Goal: Task Accomplishment & Management: Use online tool/utility

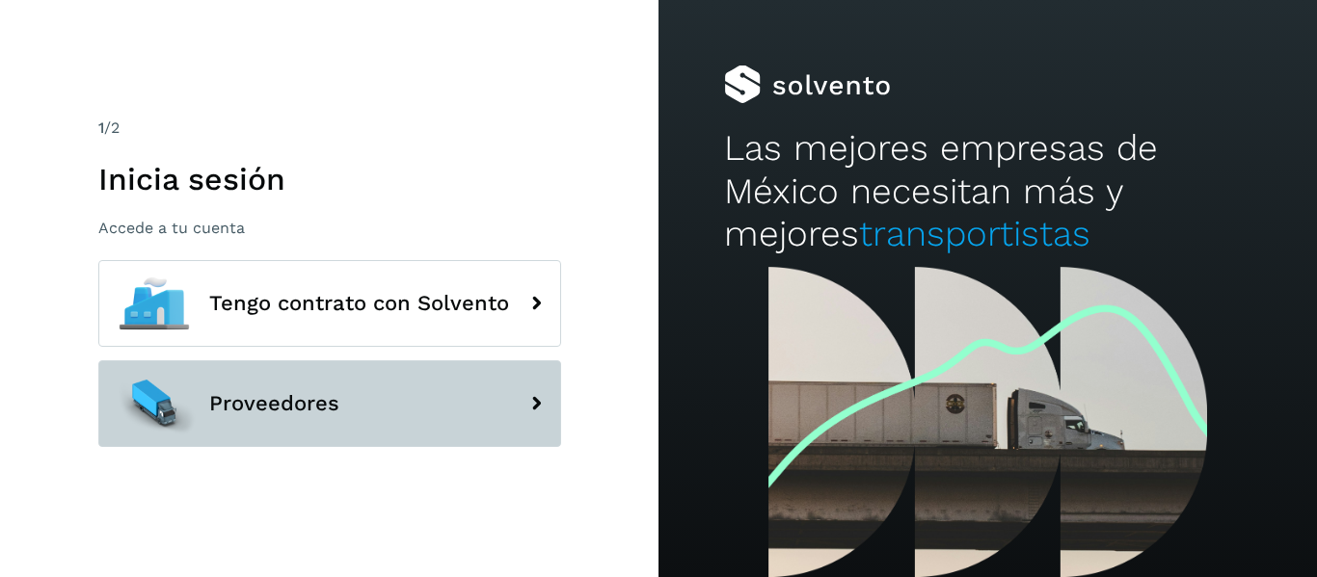
click at [307, 394] on span "Proveedores" at bounding box center [274, 403] width 130 height 23
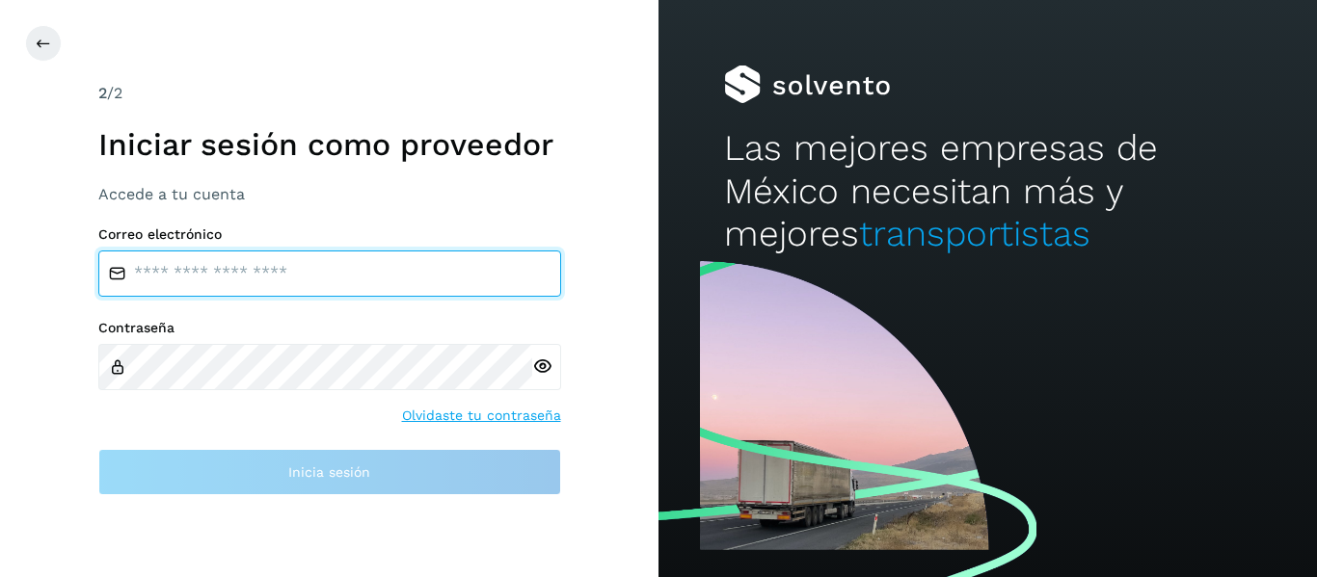
type input "**********"
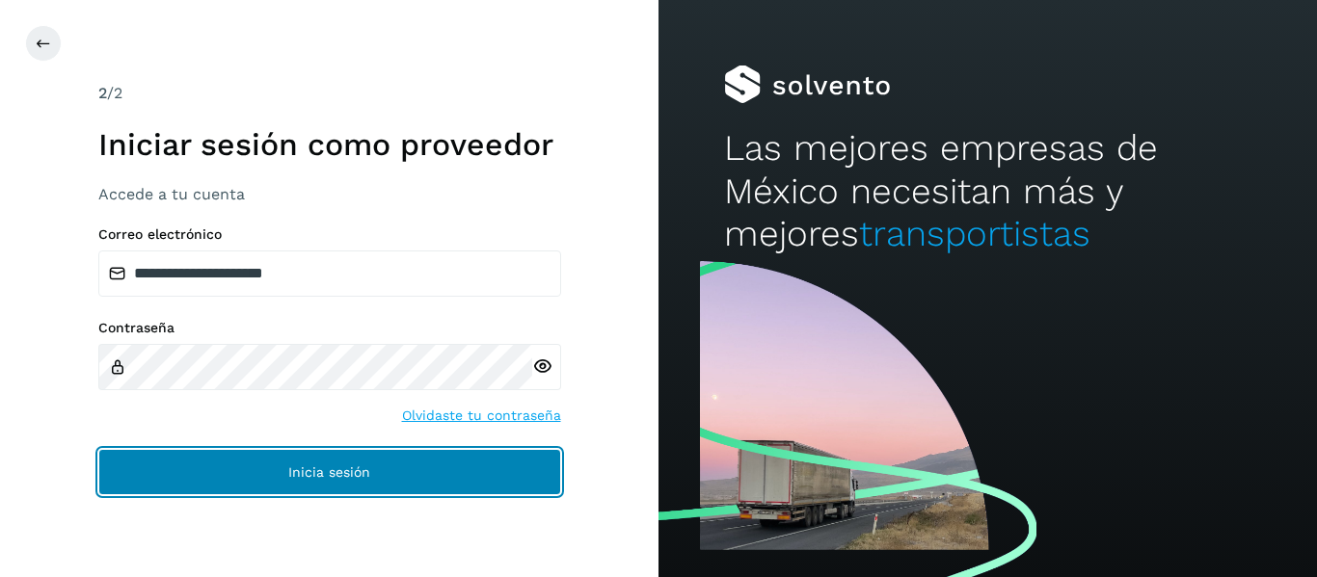
click at [295, 464] on button "Inicia sesión" at bounding box center [329, 472] width 463 height 46
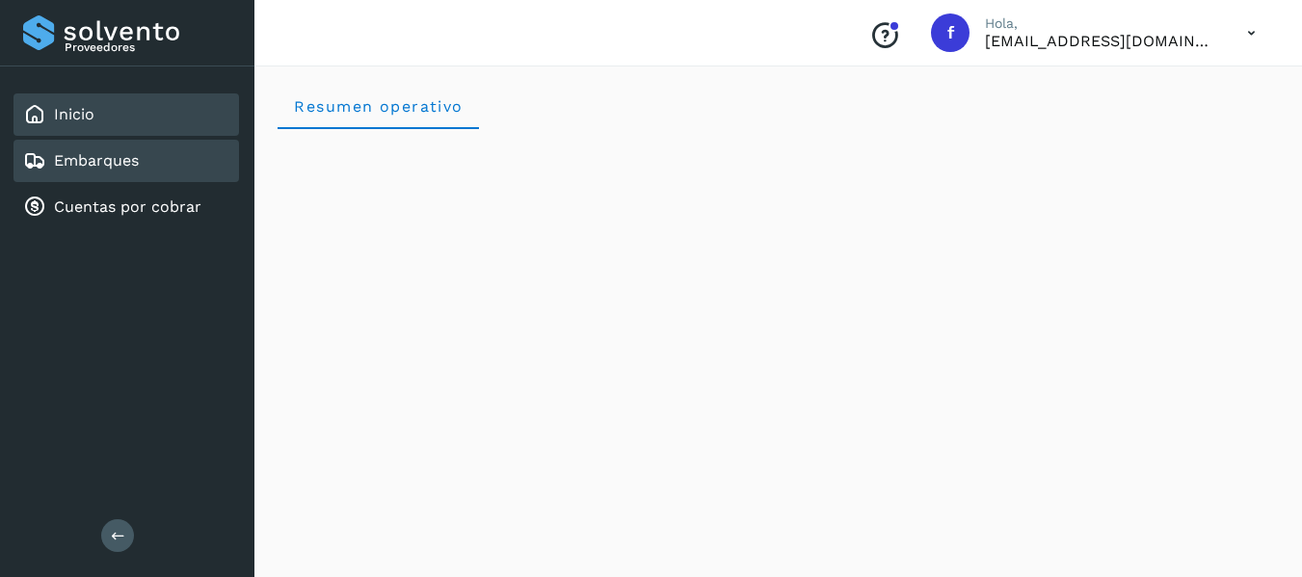
click at [169, 150] on div "Embarques" at bounding box center [126, 161] width 226 height 42
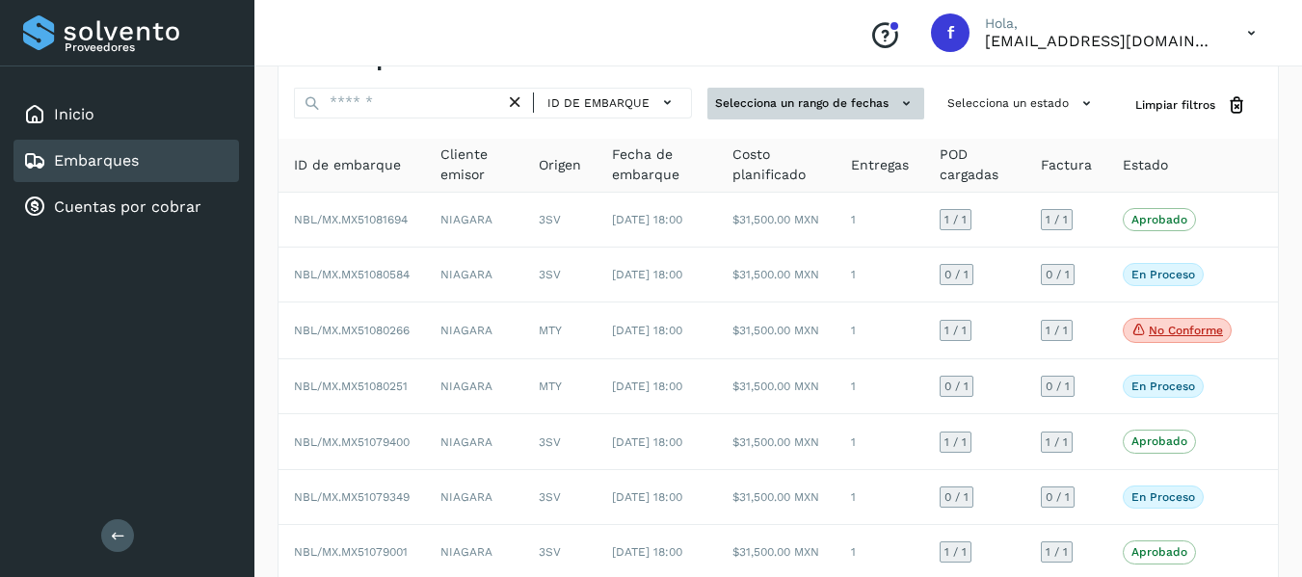
scroll to position [96, 0]
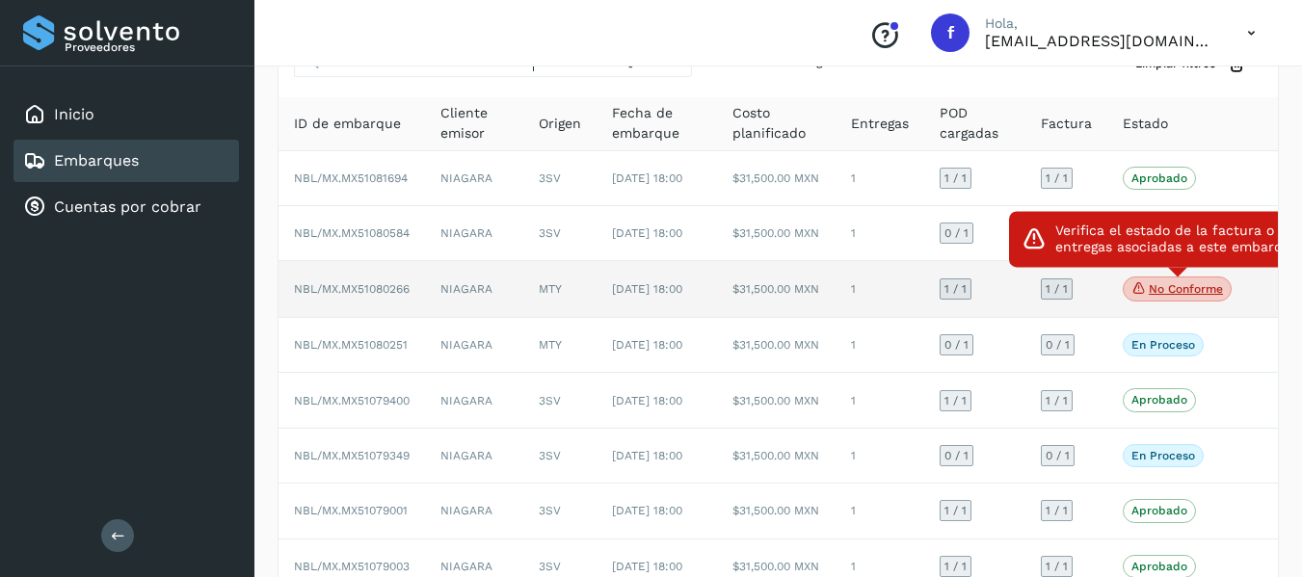
click at [1142, 297] on icon at bounding box center [1138, 288] width 15 height 17
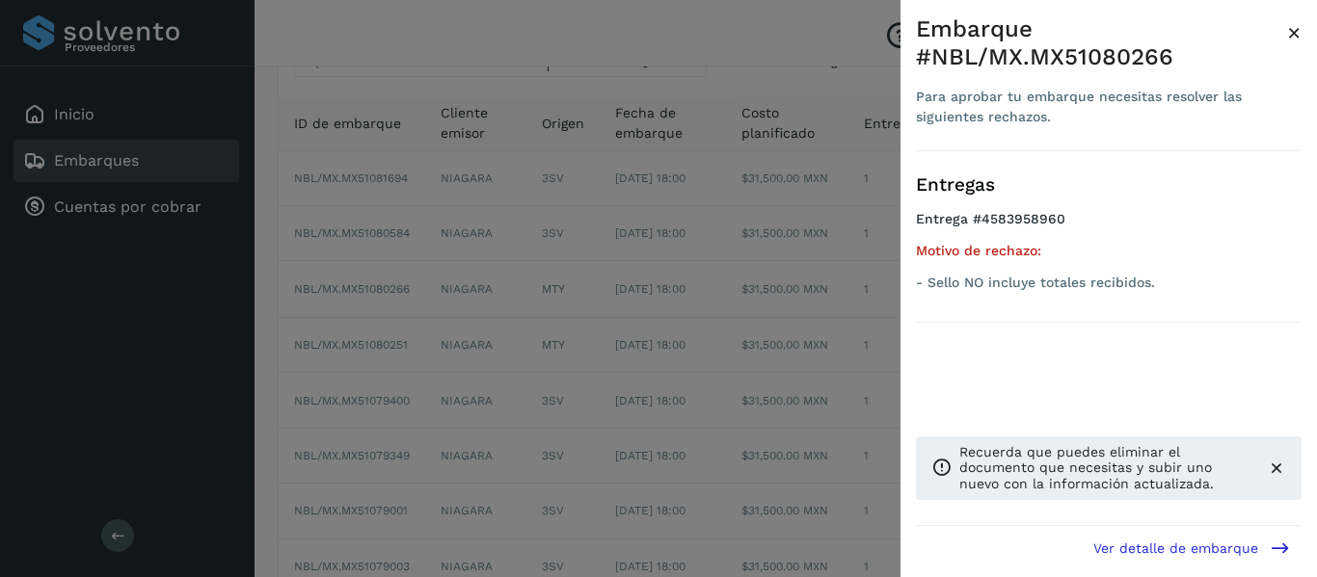
click at [1305, 18] on div "Embarque #NBL/MX.MX51080266 Para aprobar tu embarque necesitas resolver las sig…" at bounding box center [1108, 304] width 416 height 608
click at [1301, 20] on div "Embarque #NBL/MX.MX51080266 Para aprobar tu embarque necesitas resolver las sig…" at bounding box center [1108, 304] width 416 height 608
click at [1294, 34] on span "×" at bounding box center [1294, 32] width 14 height 27
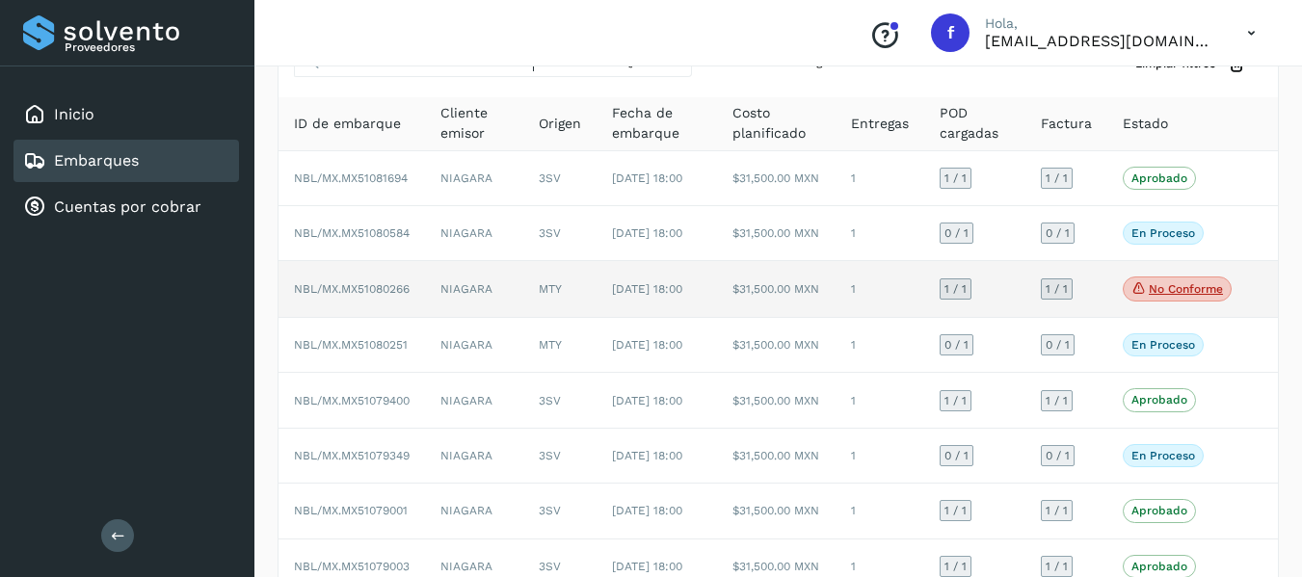
click at [408, 296] on span "NBL/MX.MX51080266" at bounding box center [352, 288] width 116 height 13
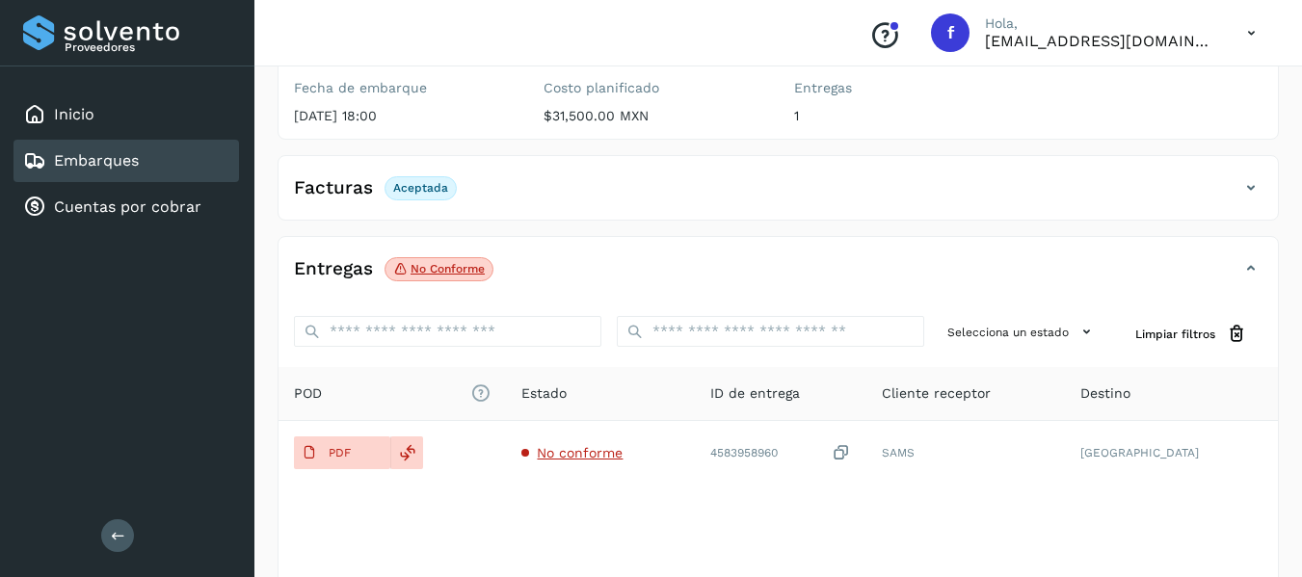
scroll to position [289, 0]
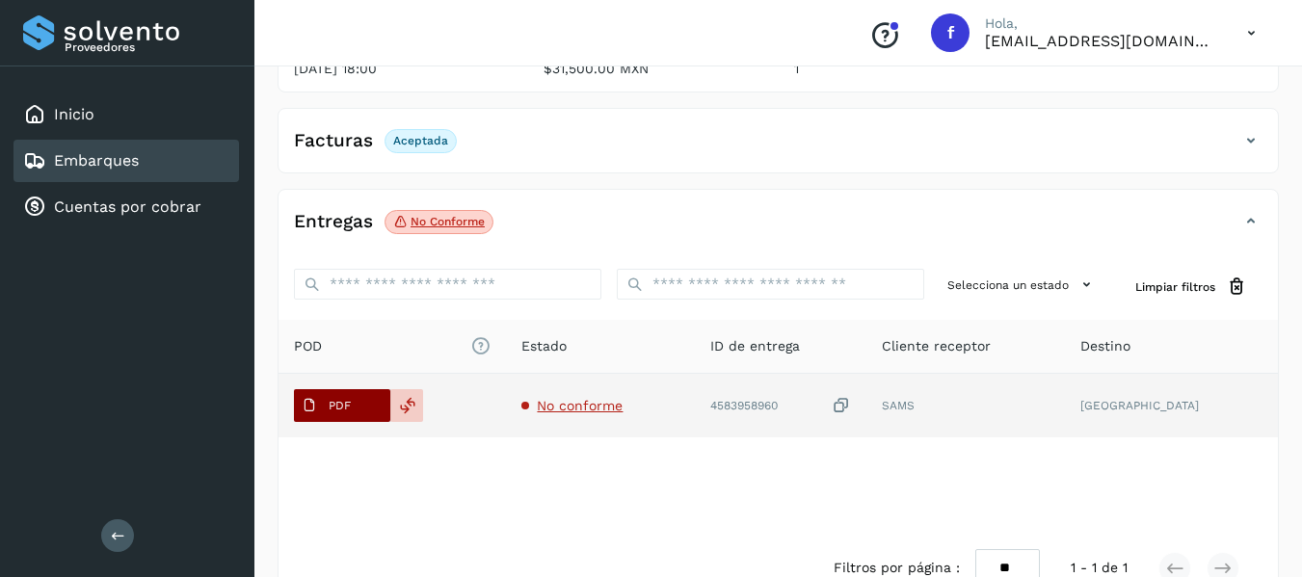
click at [335, 420] on span "PDF" at bounding box center [326, 405] width 65 height 31
click at [336, 400] on p "PDF" at bounding box center [340, 405] width 22 height 13
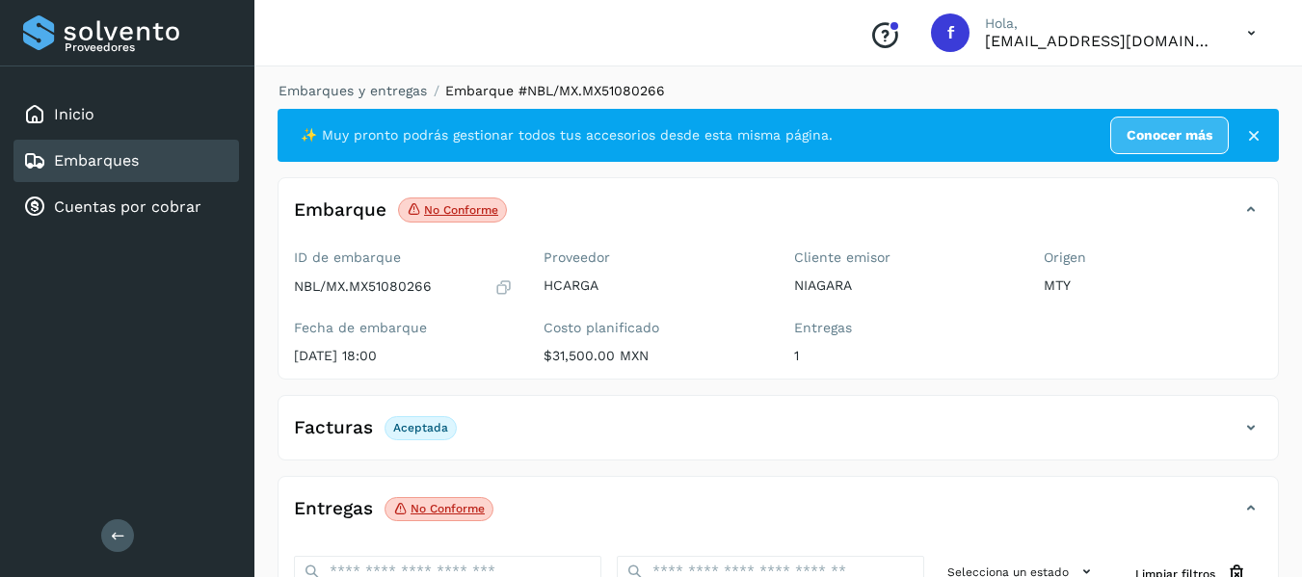
scroll to position [0, 0]
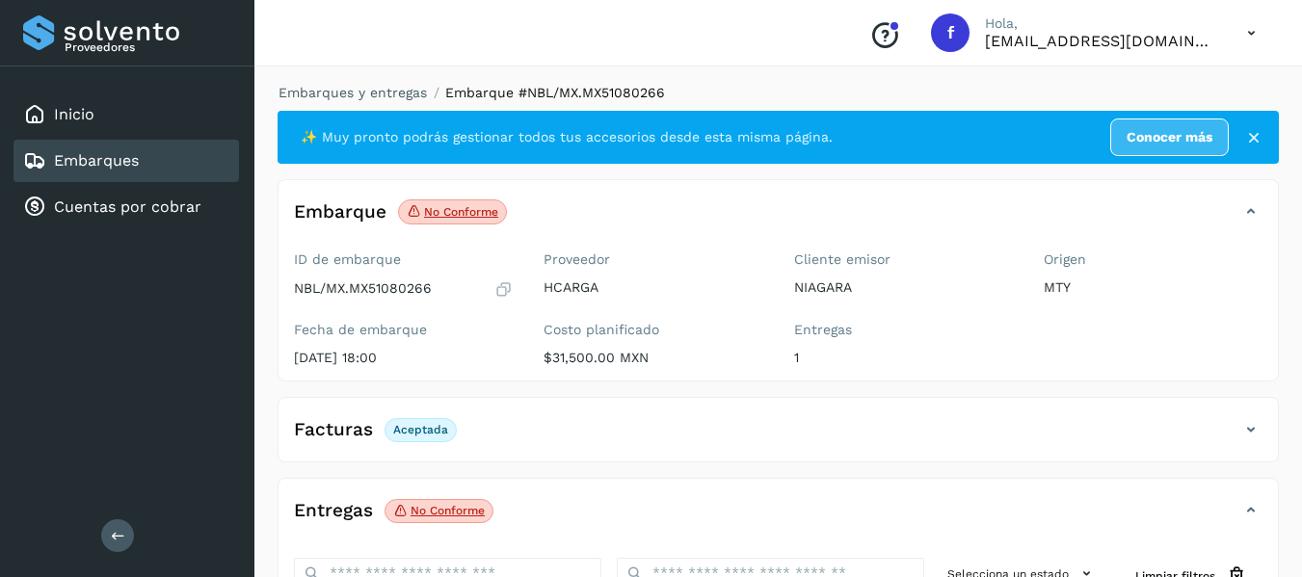
click at [464, 209] on p "No conforme" at bounding box center [461, 211] width 74 height 13
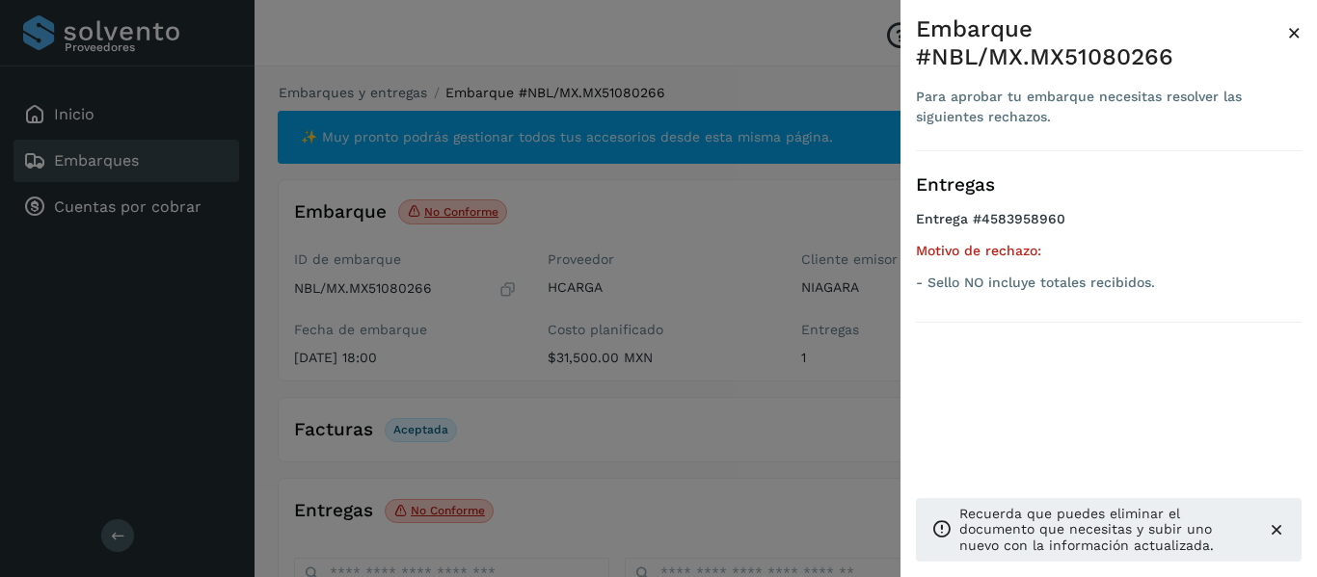
click at [611, 200] on div at bounding box center [658, 288] width 1317 height 577
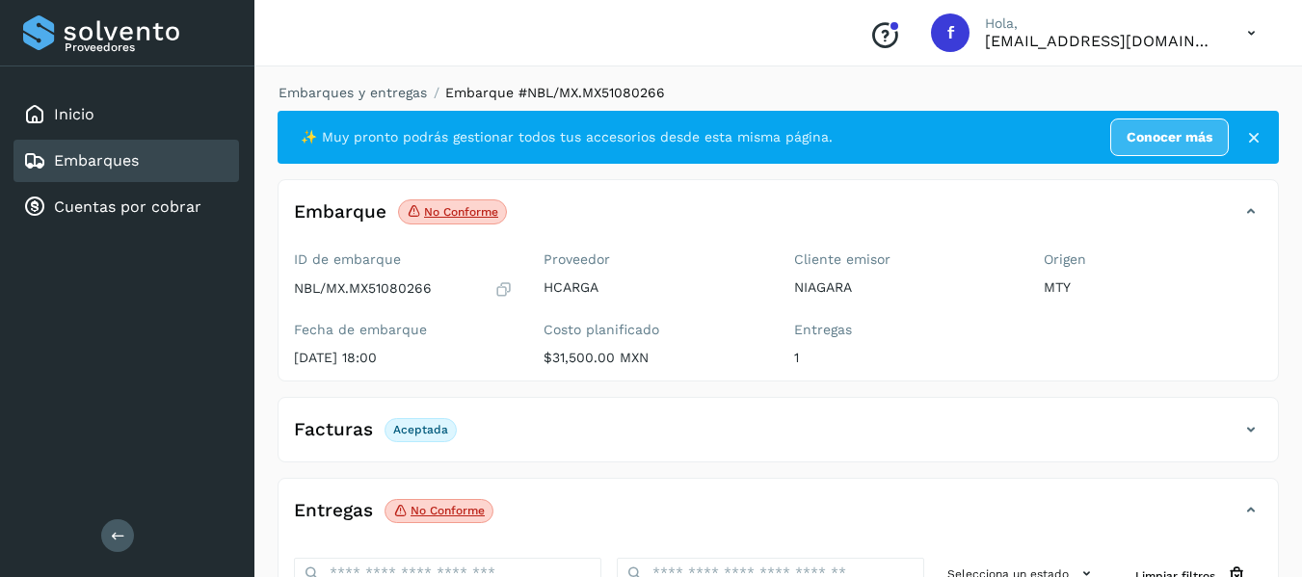
click at [117, 161] on link "Embarques" at bounding box center [96, 160] width 85 height 18
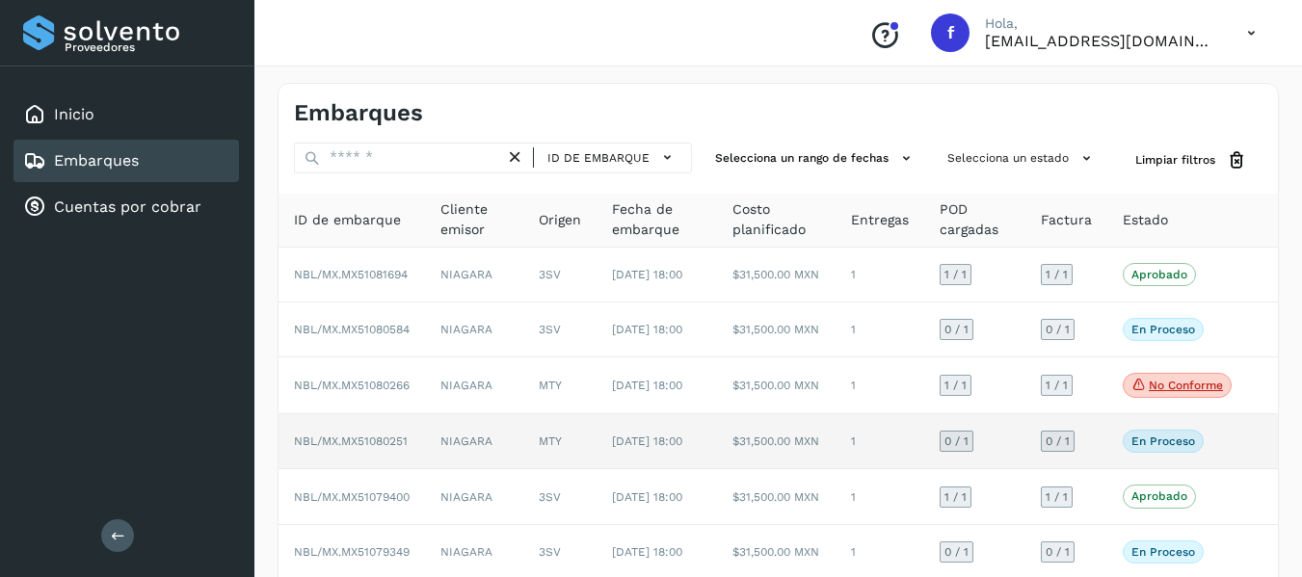
click at [392, 469] on td "NBL/MX.MX51080251" at bounding box center [352, 441] width 146 height 55
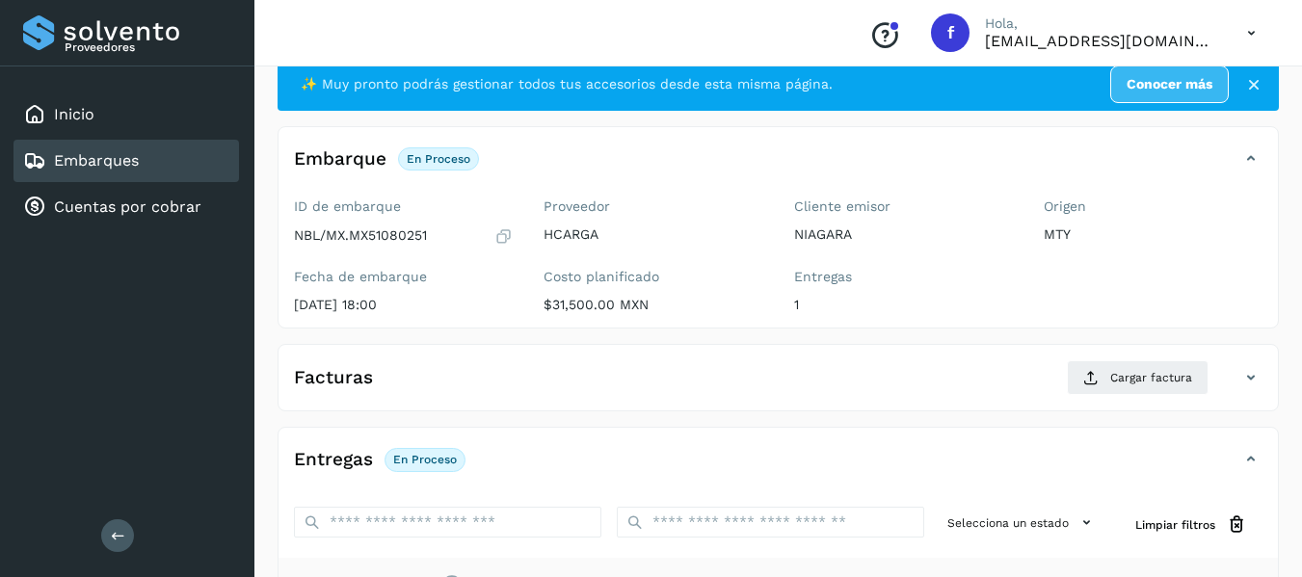
scroll to position [51, 0]
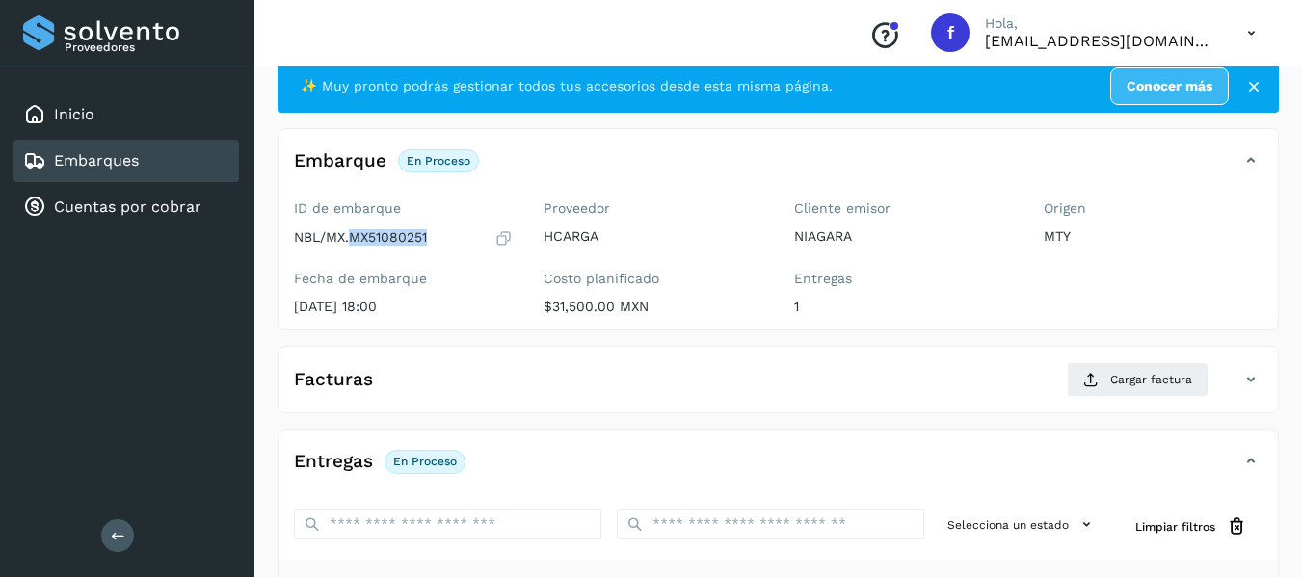
drag, startPoint x: 355, startPoint y: 236, endPoint x: 431, endPoint y: 237, distance: 76.1
click at [431, 237] on div "NBL/MX.MX51080251" at bounding box center [403, 237] width 219 height 19
copy p "MX51080251"
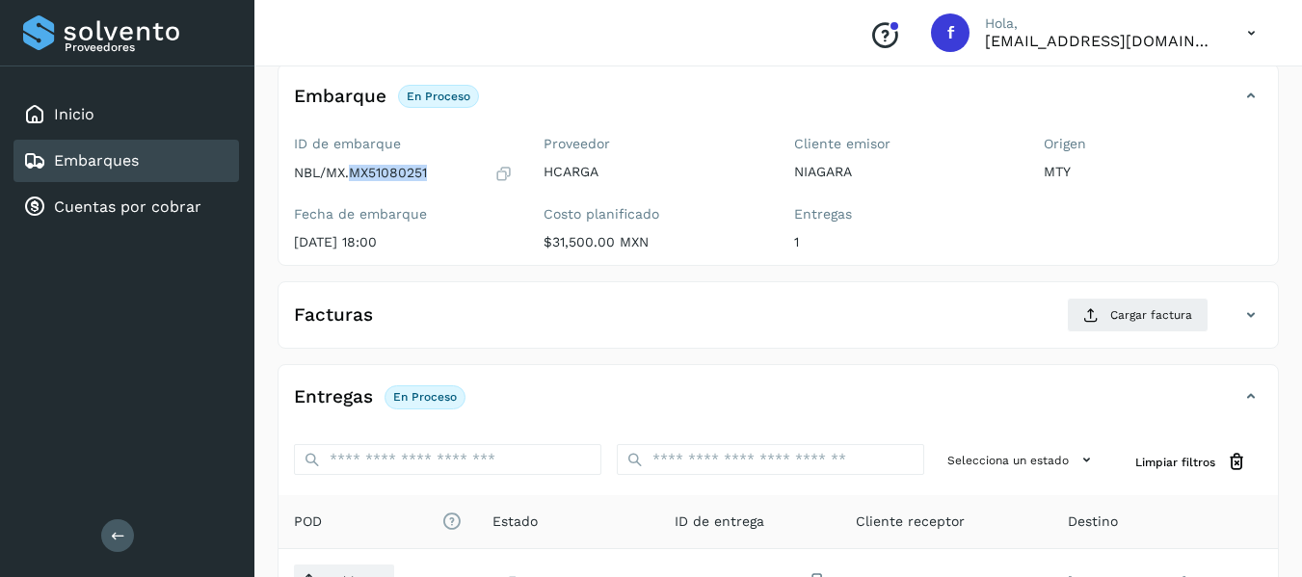
scroll to position [147, 0]
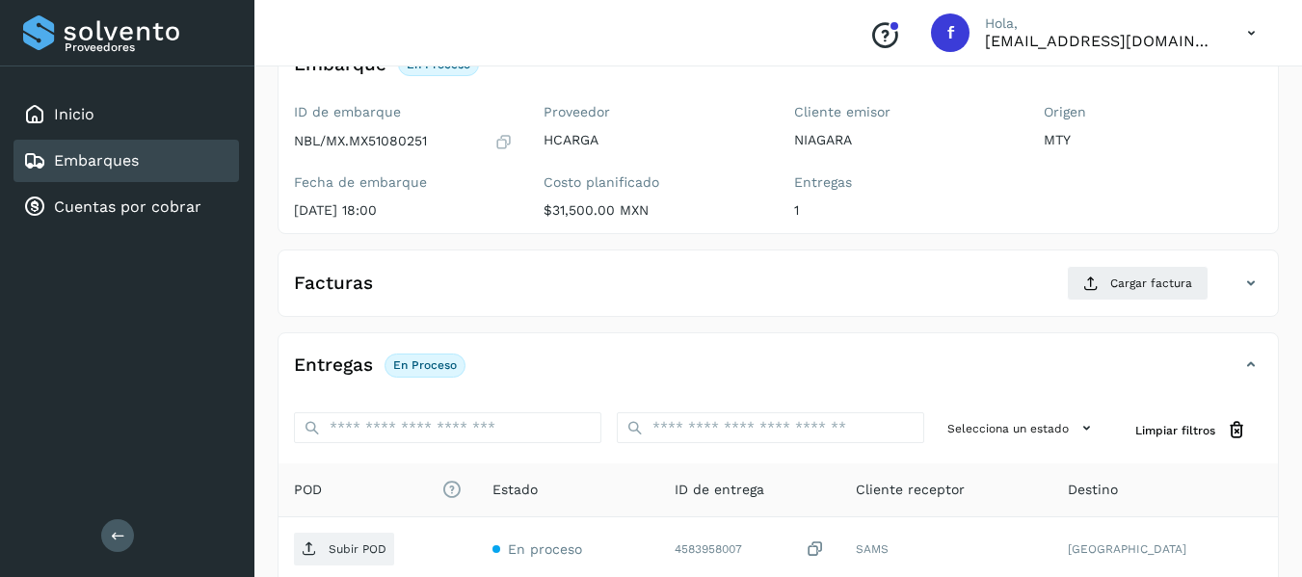
click at [559, 305] on div "Facturas Cargar factura" at bounding box center [778, 291] width 999 height 50
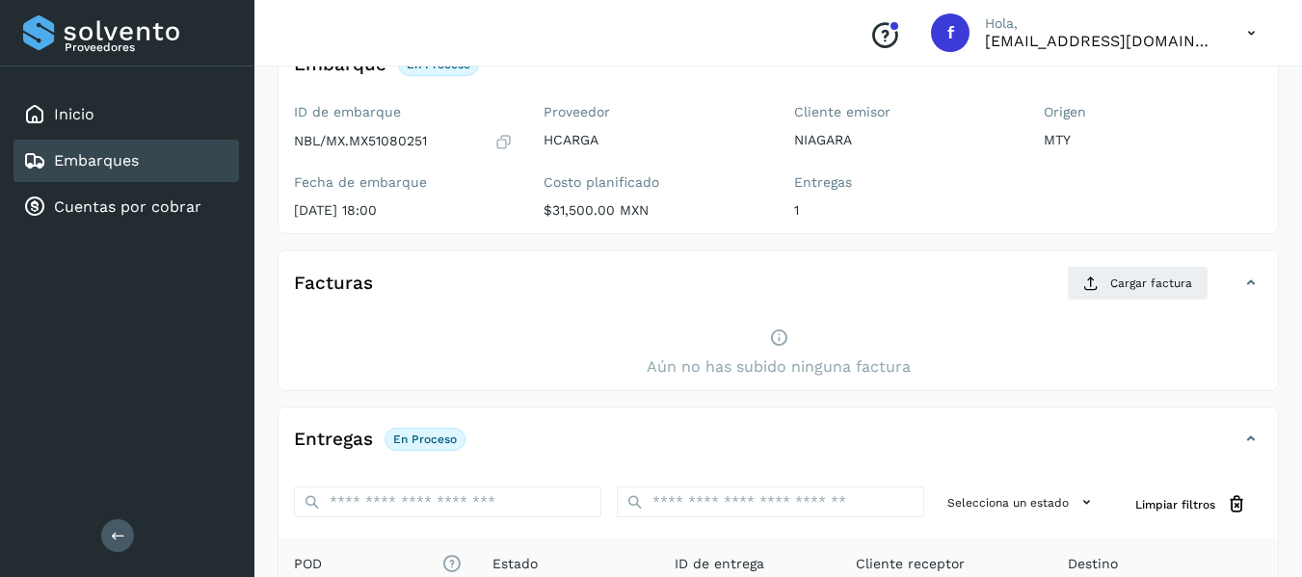
click at [567, 303] on div "Facturas Cargar factura" at bounding box center [778, 291] width 999 height 50
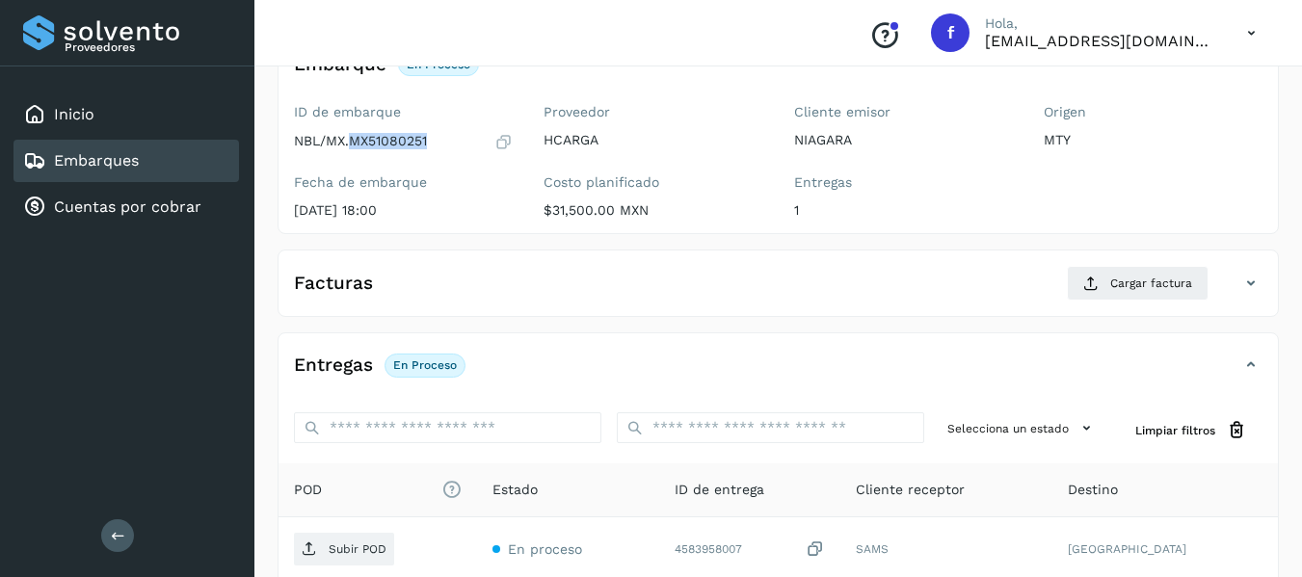
drag, startPoint x: 353, startPoint y: 138, endPoint x: 433, endPoint y: 140, distance: 80.0
click at [433, 140] on div "NBL/MX.MX51080251" at bounding box center [403, 141] width 219 height 19
copy p "MX51080251"
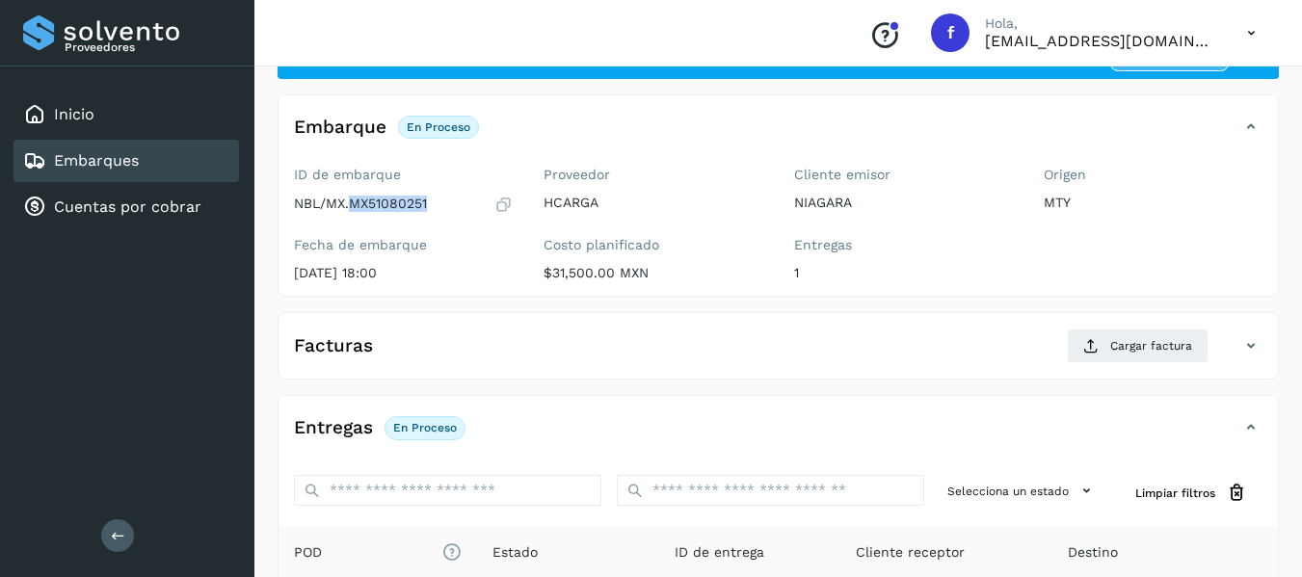
scroll to position [51, 0]
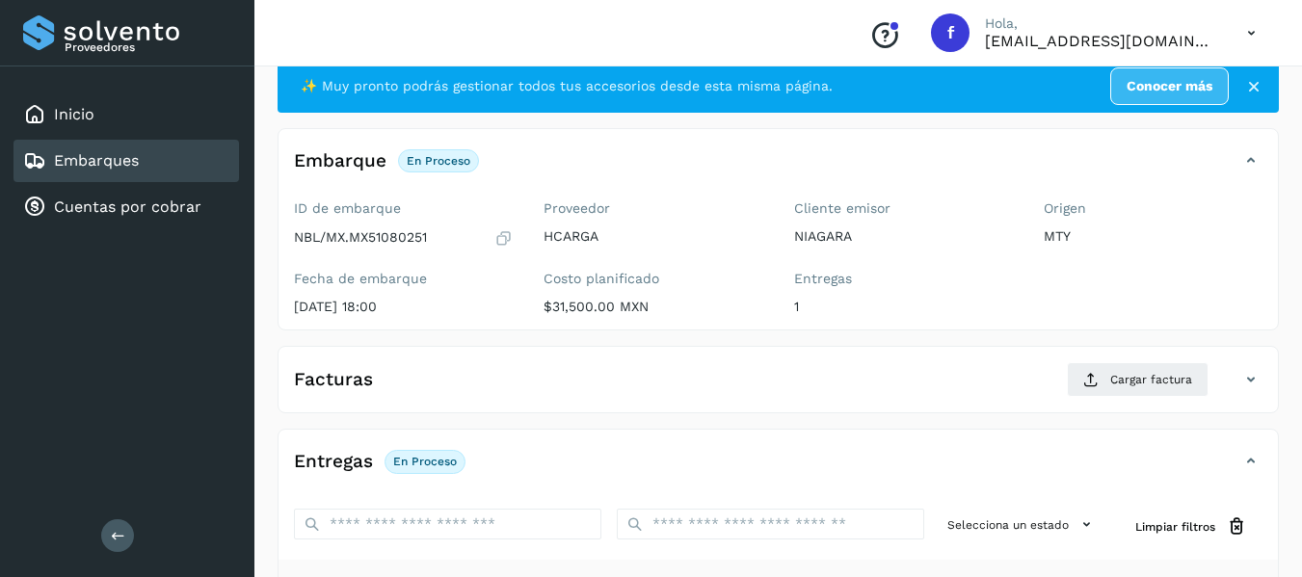
click at [665, 332] on div "✨ Muy pronto podrás gestionar todos tus accesorios desde esta misma página. Con…" at bounding box center [778, 452] width 1001 height 784
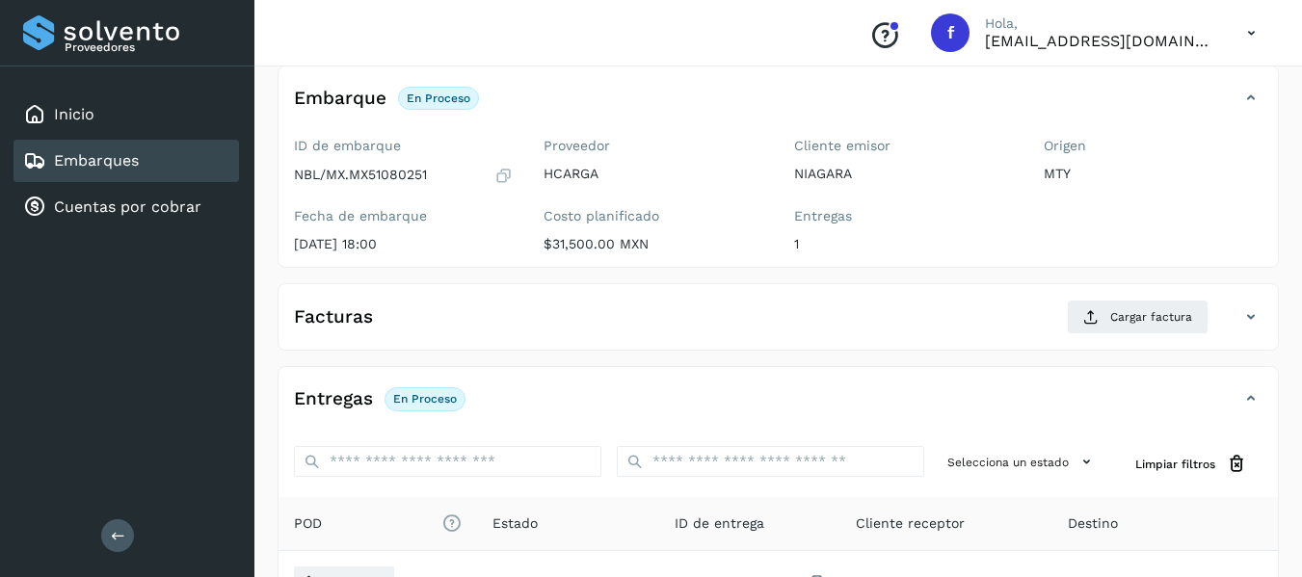
scroll to position [147, 0]
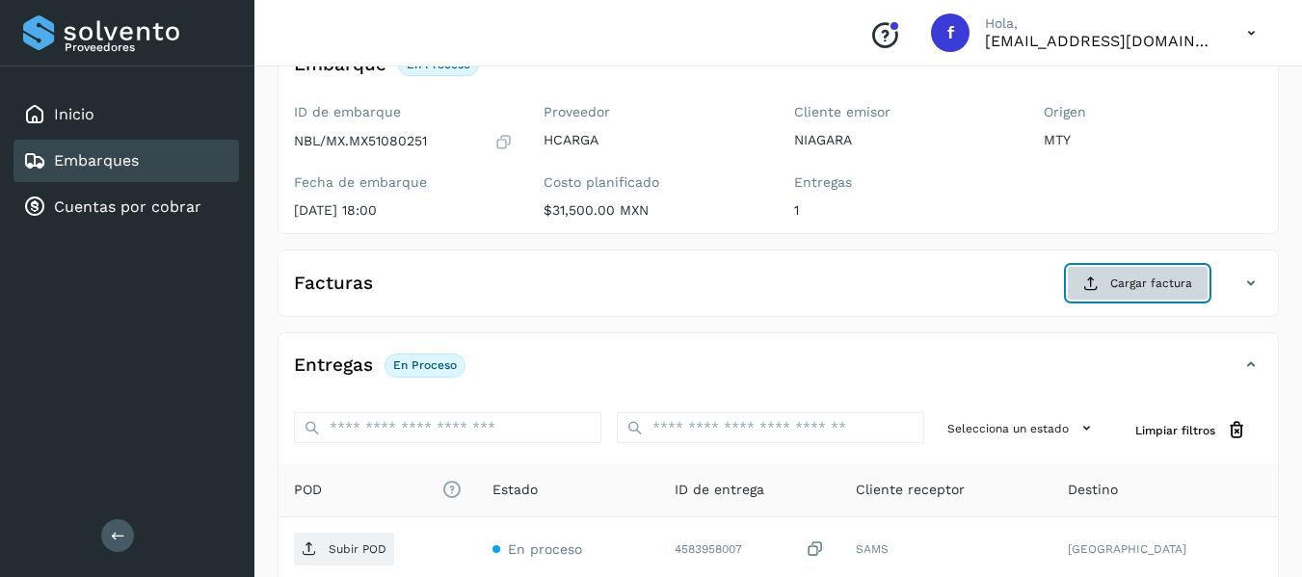
click at [1089, 284] on icon at bounding box center [1090, 283] width 15 height 15
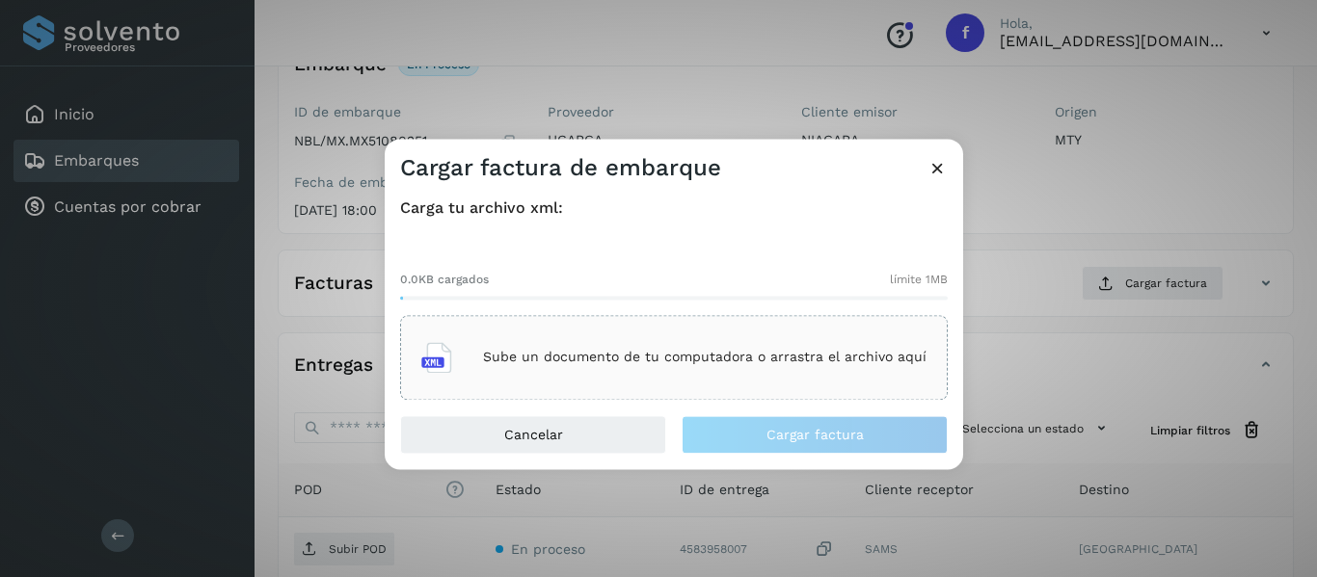
click at [588, 363] on p "Sube un documento de tu computadora o arrastra el archivo aquí" at bounding box center [704, 358] width 443 height 16
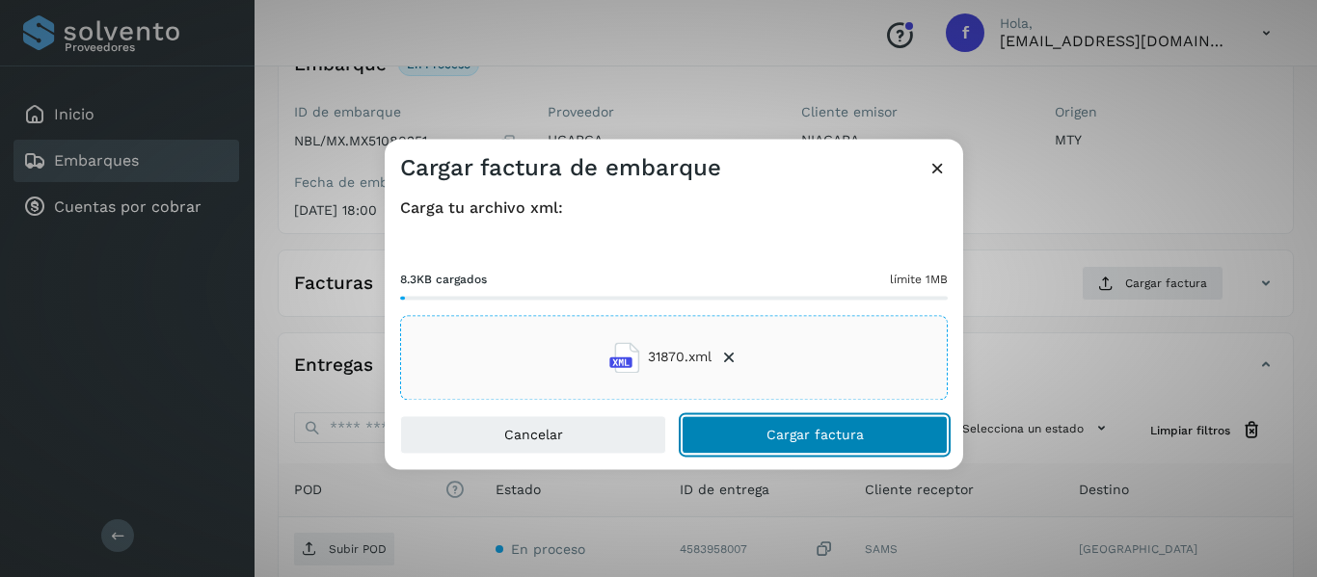
click at [747, 431] on button "Cargar factura" at bounding box center [814, 434] width 266 height 39
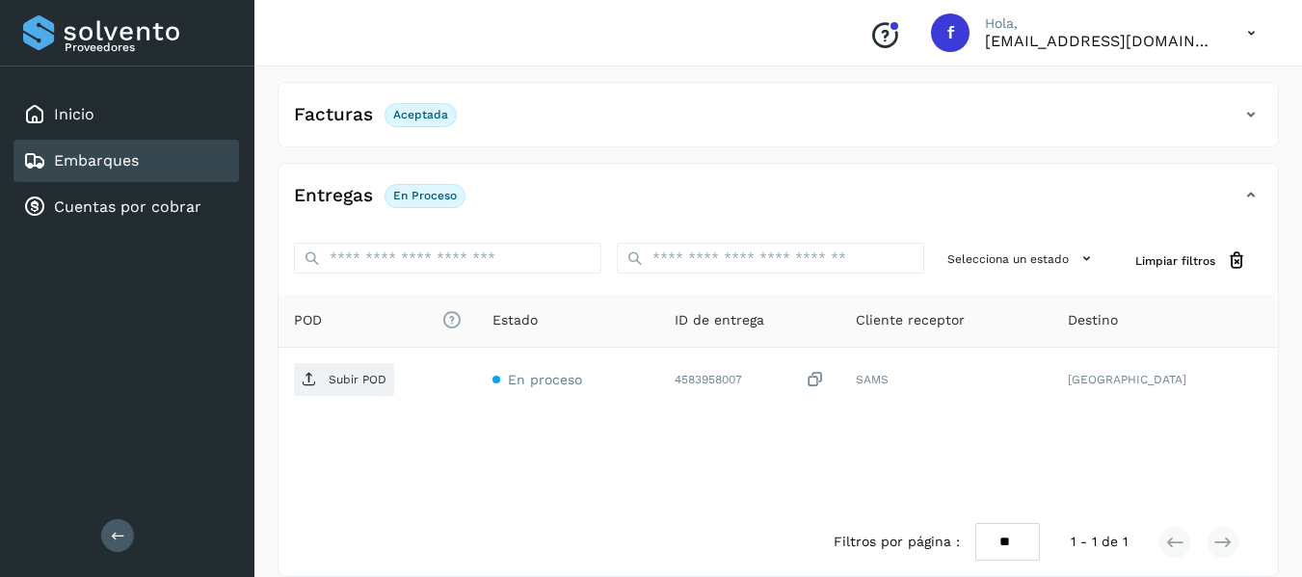
scroll to position [338, 0]
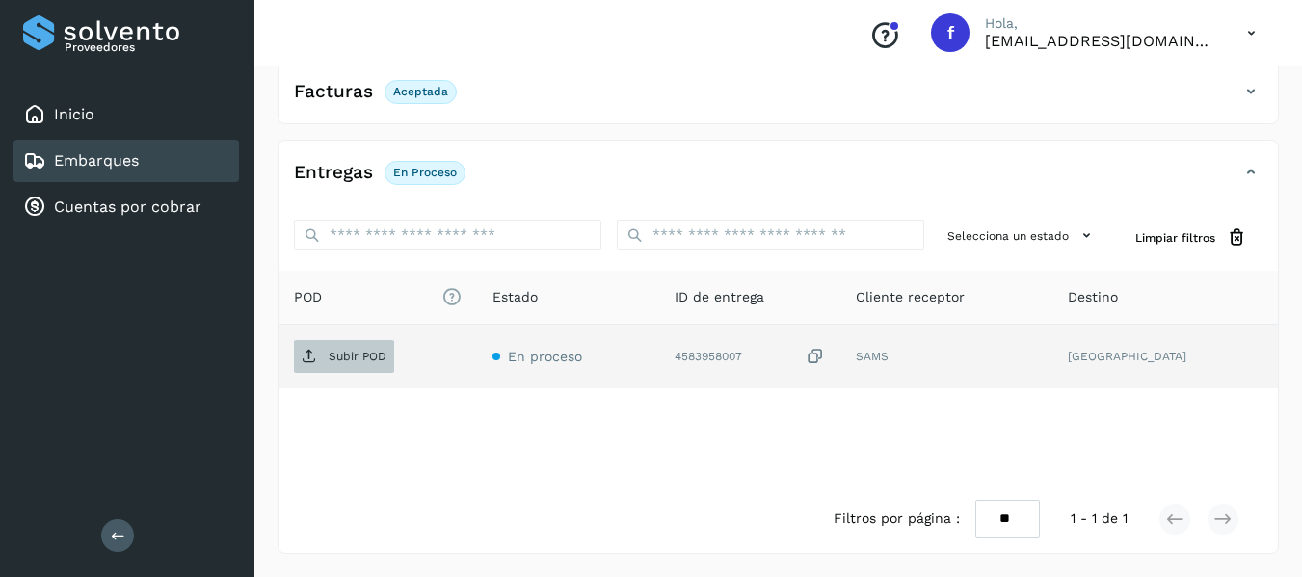
click at [349, 358] on p "Subir POD" at bounding box center [358, 356] width 58 height 13
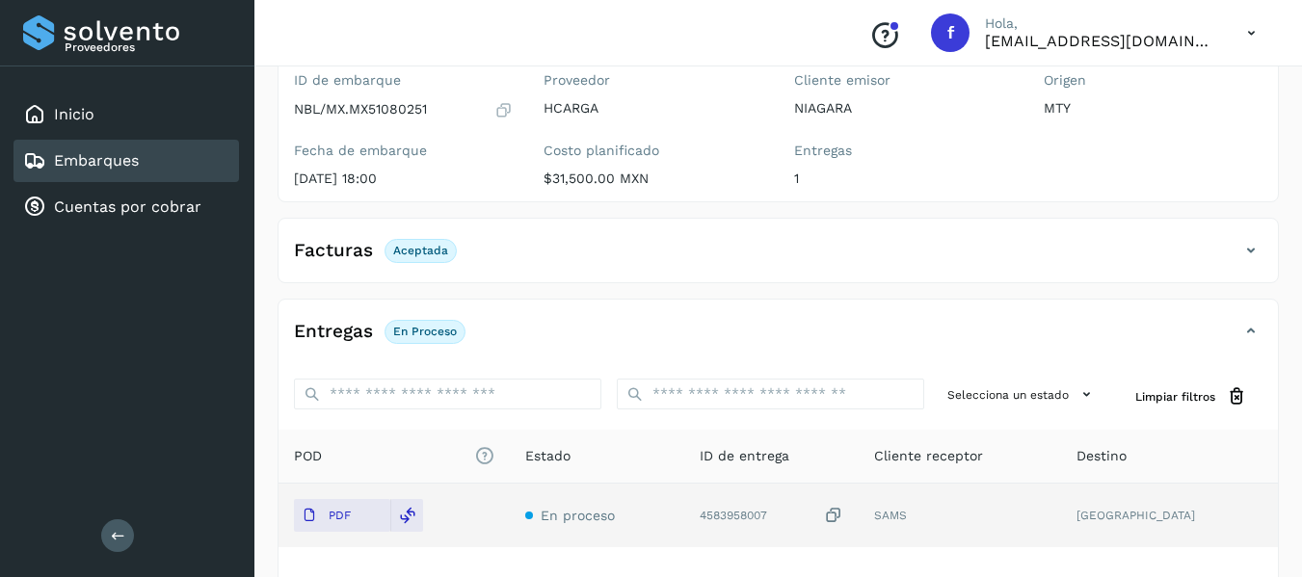
scroll to position [146, 0]
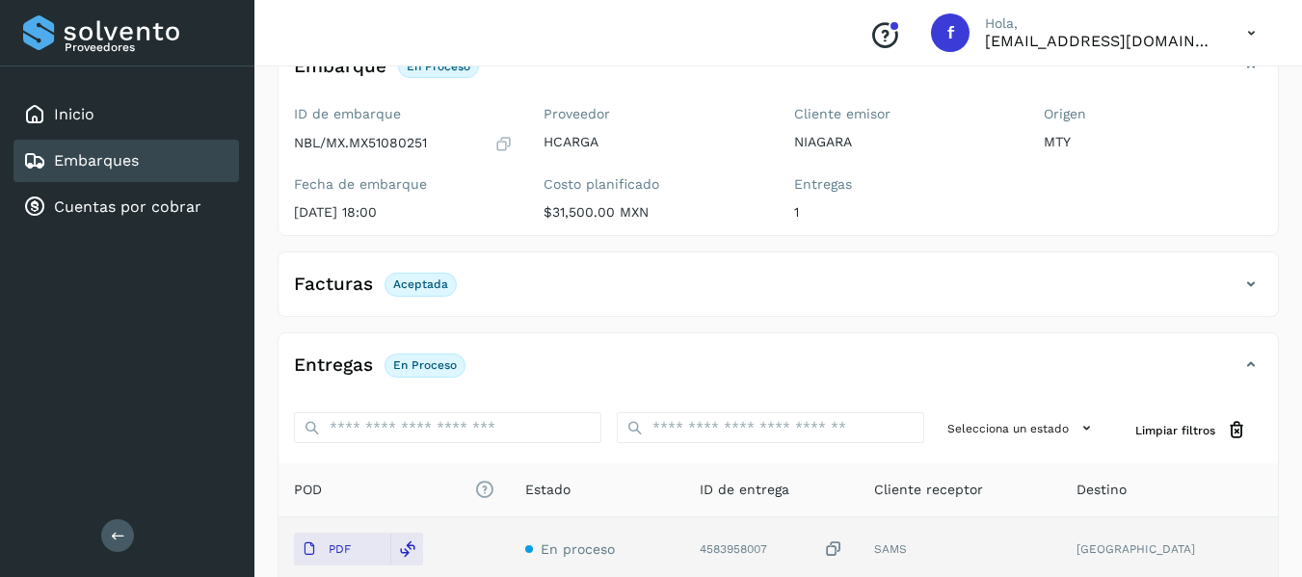
click at [578, 360] on div "Entregas En proceso" at bounding box center [759, 365] width 961 height 33
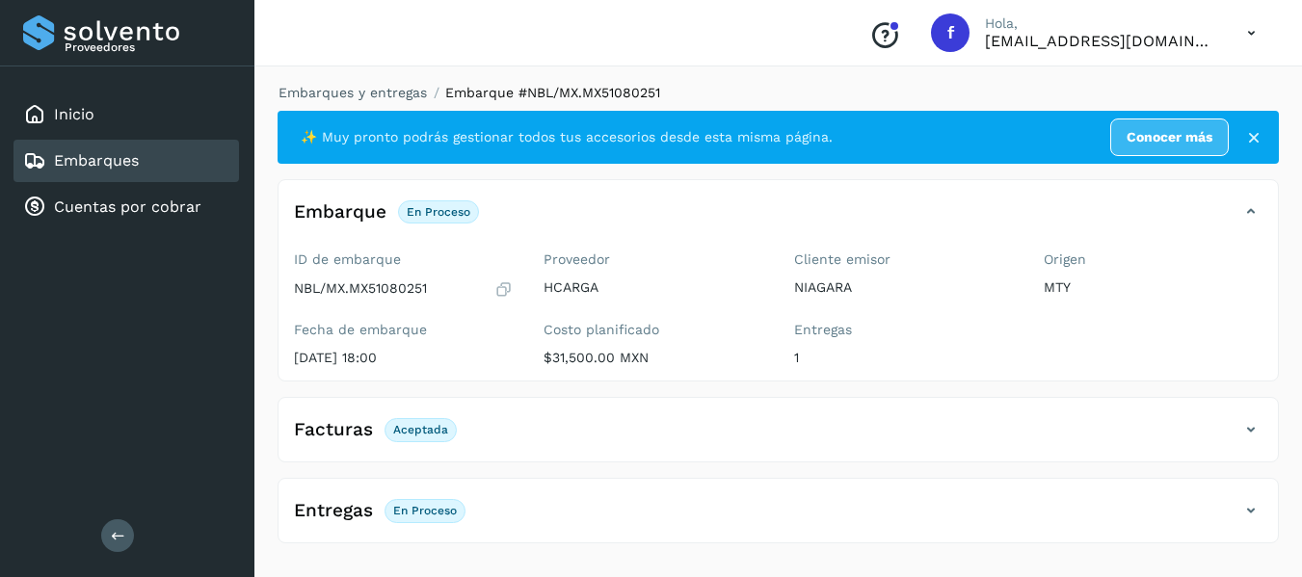
scroll to position [0, 0]
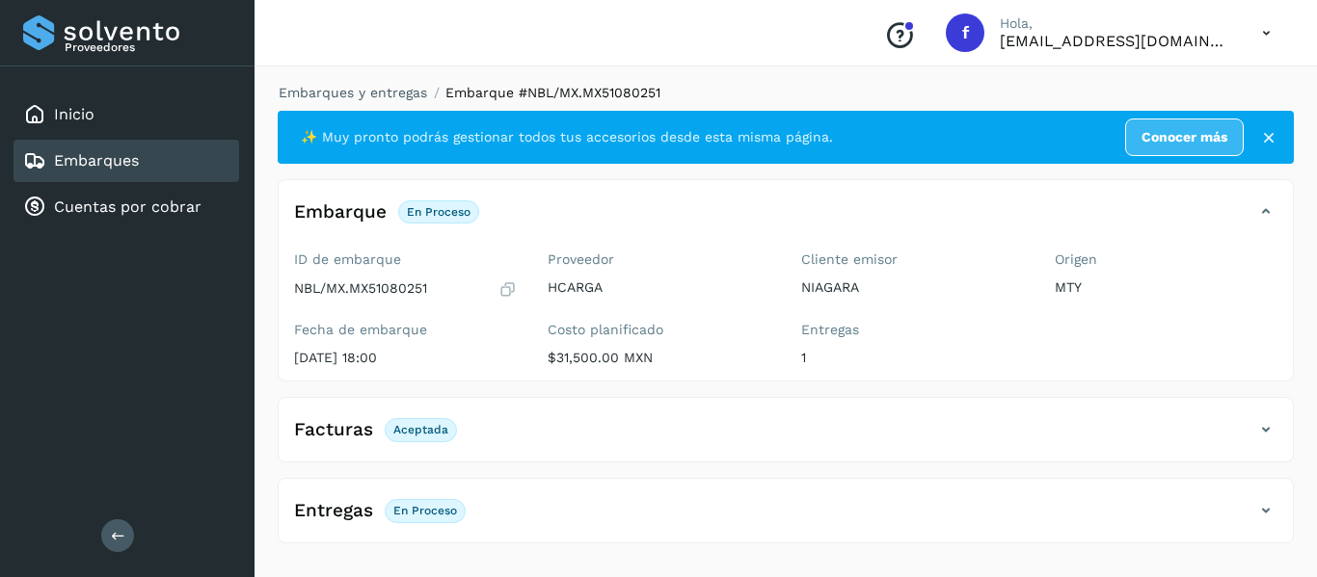
click at [89, 156] on link "Embarques" at bounding box center [96, 160] width 85 height 18
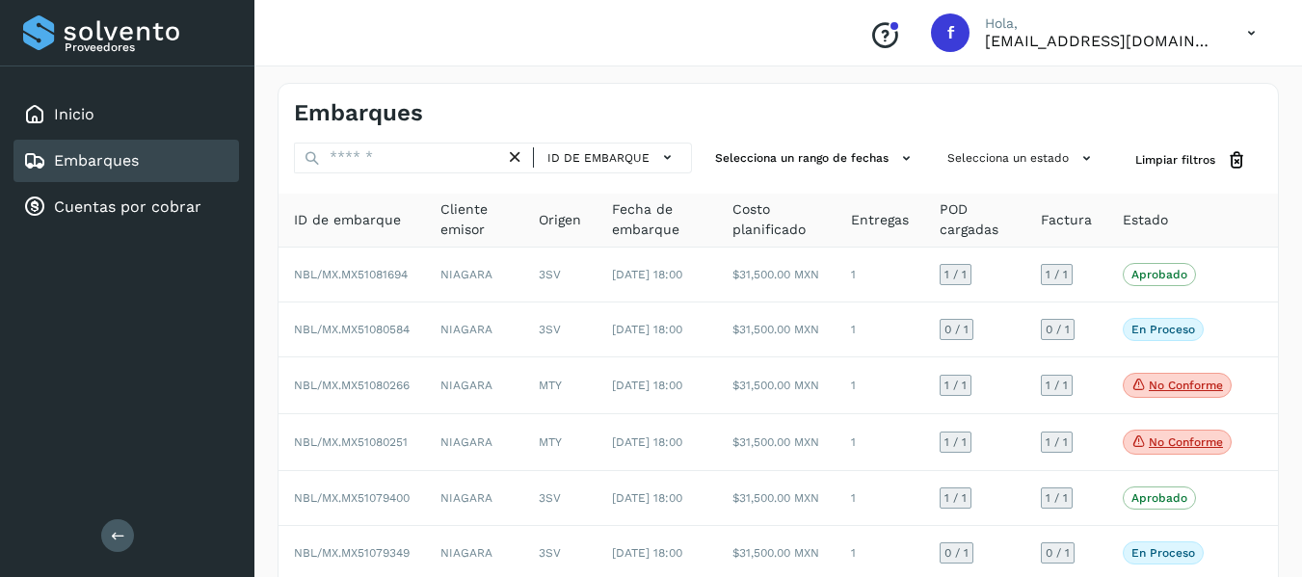
click at [1212, 28] on p "Hola," at bounding box center [1100, 23] width 231 height 16
click at [1245, 31] on icon at bounding box center [1252, 33] width 40 height 40
click at [1098, 95] on div "Cerrar sesión" at bounding box center [1155, 86] width 229 height 37
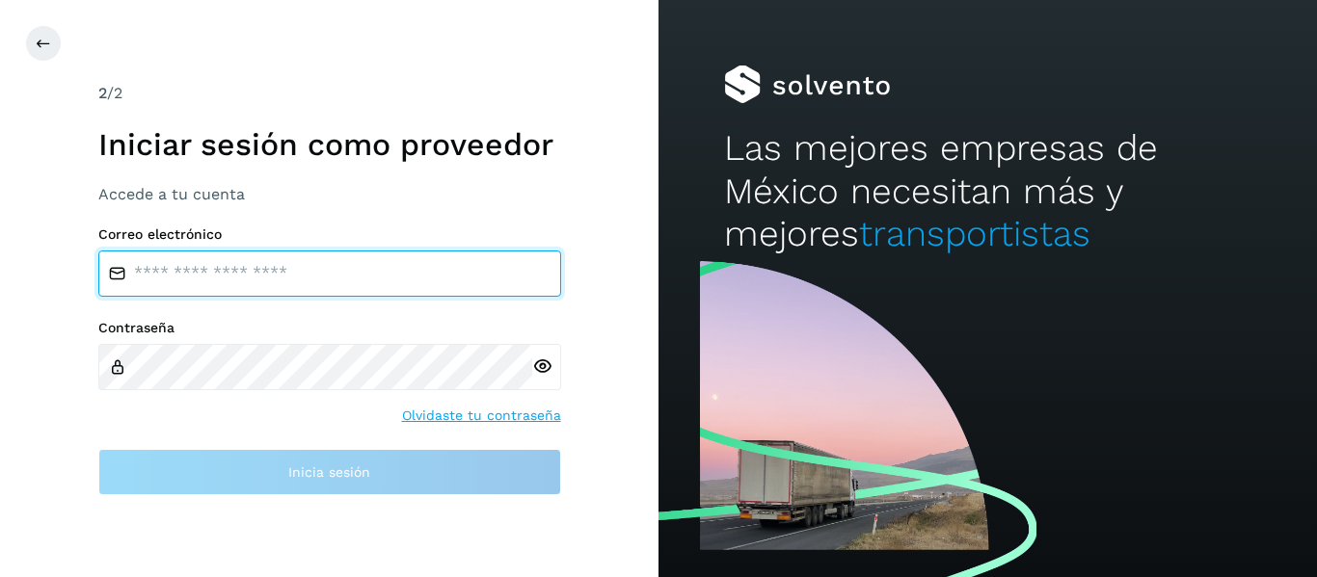
type input "**********"
